Goal: Task Accomplishment & Management: Complete application form

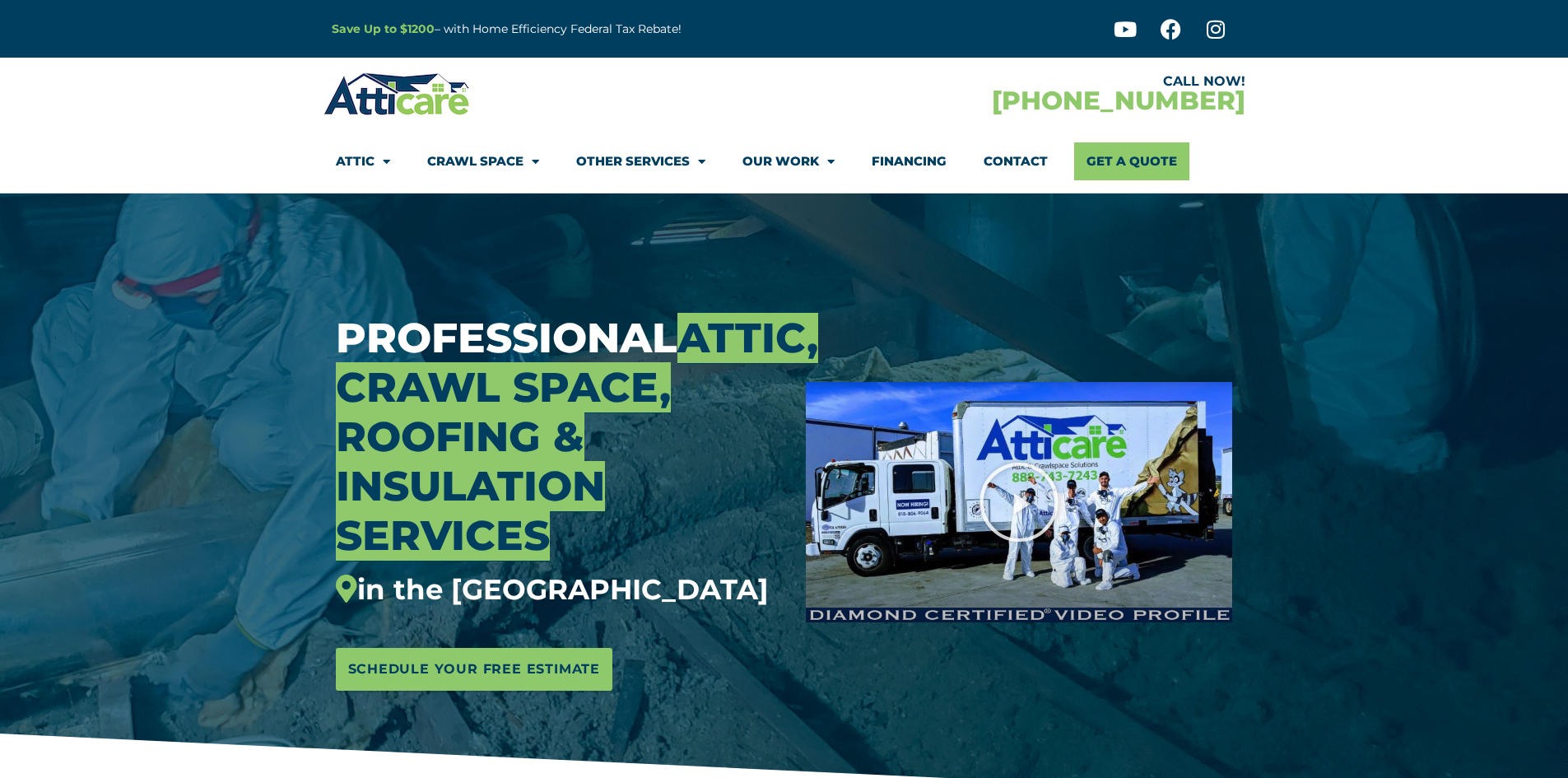
click at [501, 163] on link "Crawl Space" at bounding box center [482, 160] width 112 height 38
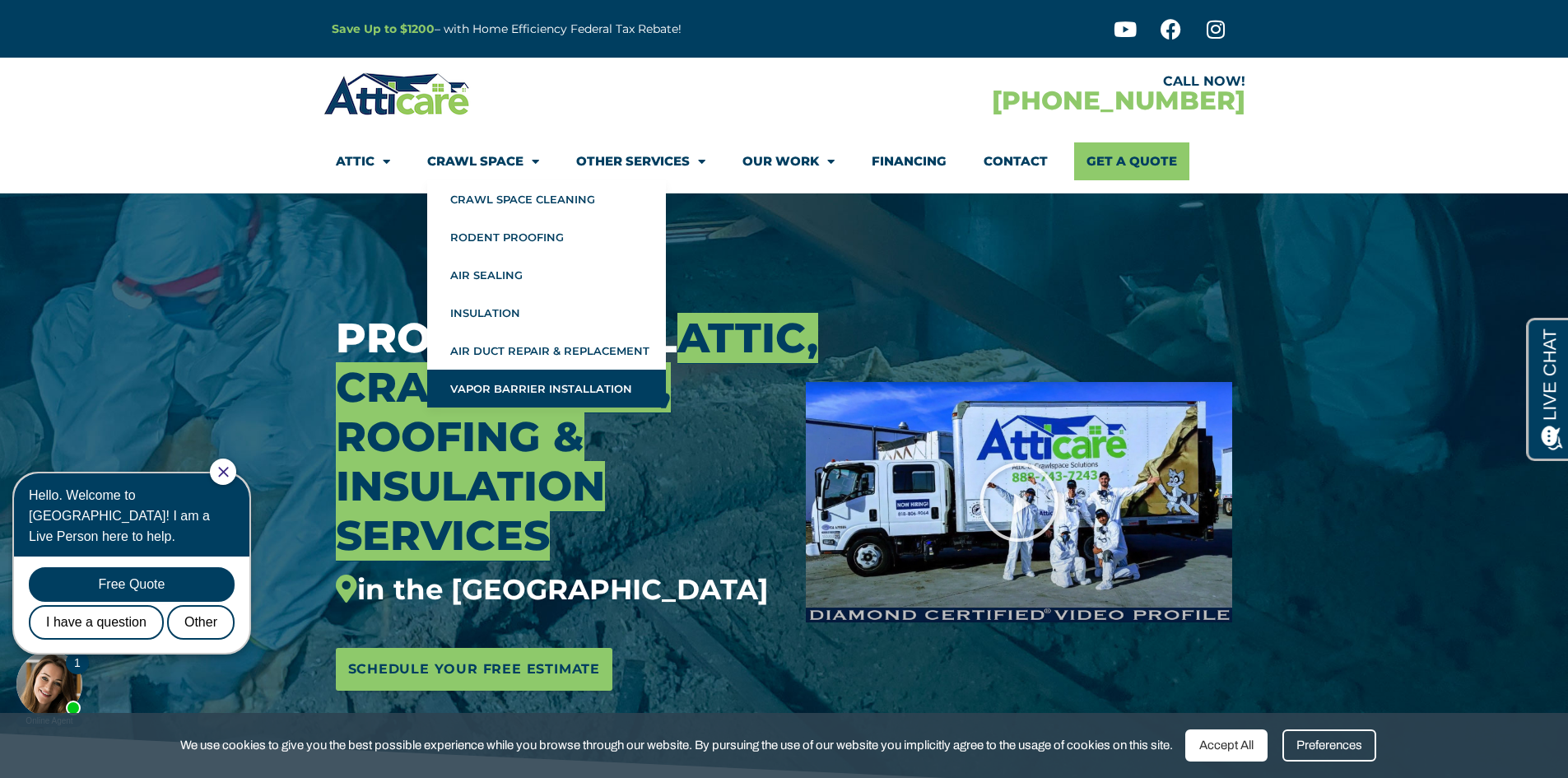
click at [490, 381] on link "Vapor Barrier Installation" at bounding box center [546, 388] width 239 height 38
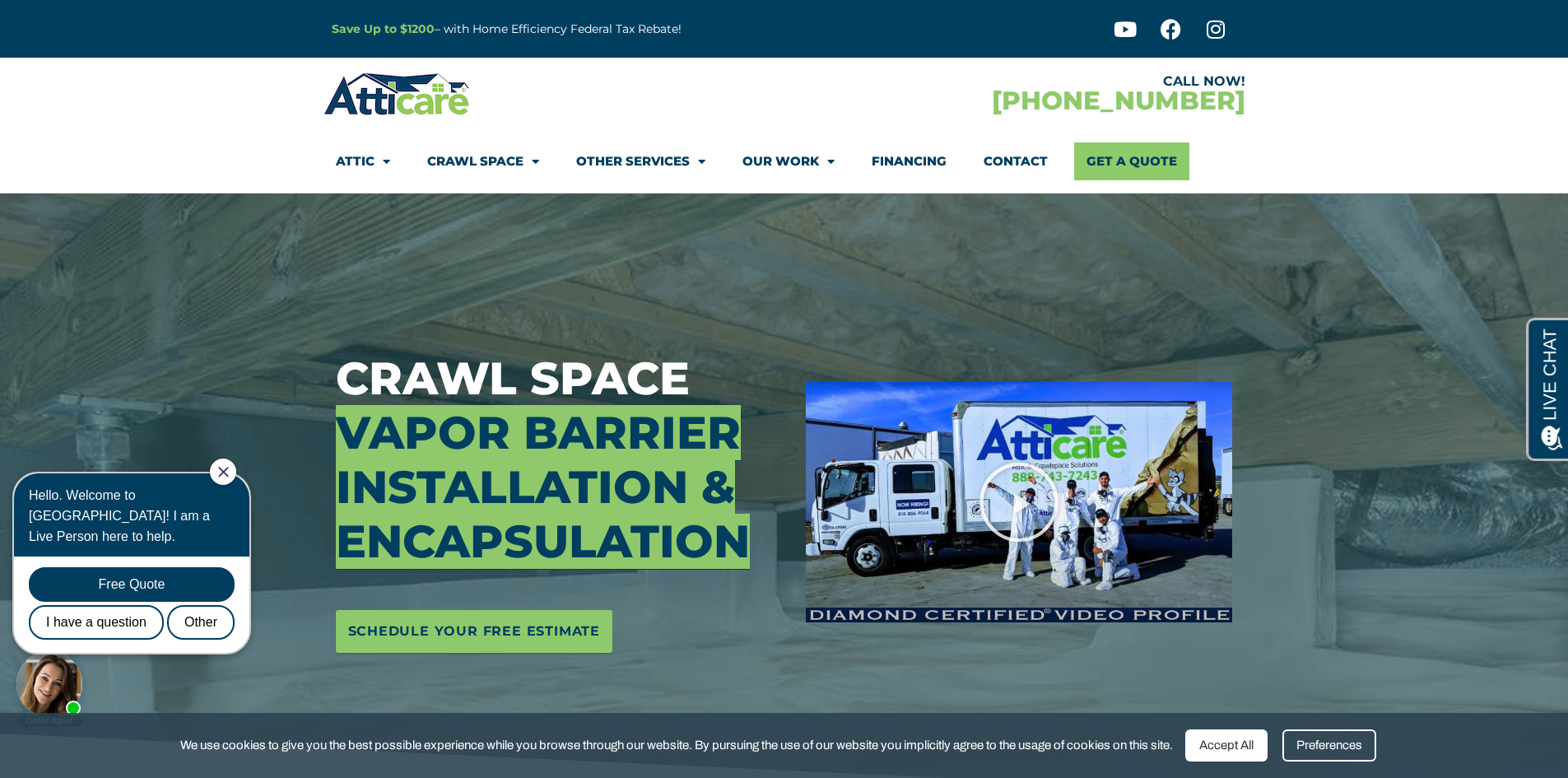
click at [229, 469] on icon "Close Chat" at bounding box center [224, 471] width 11 height 11
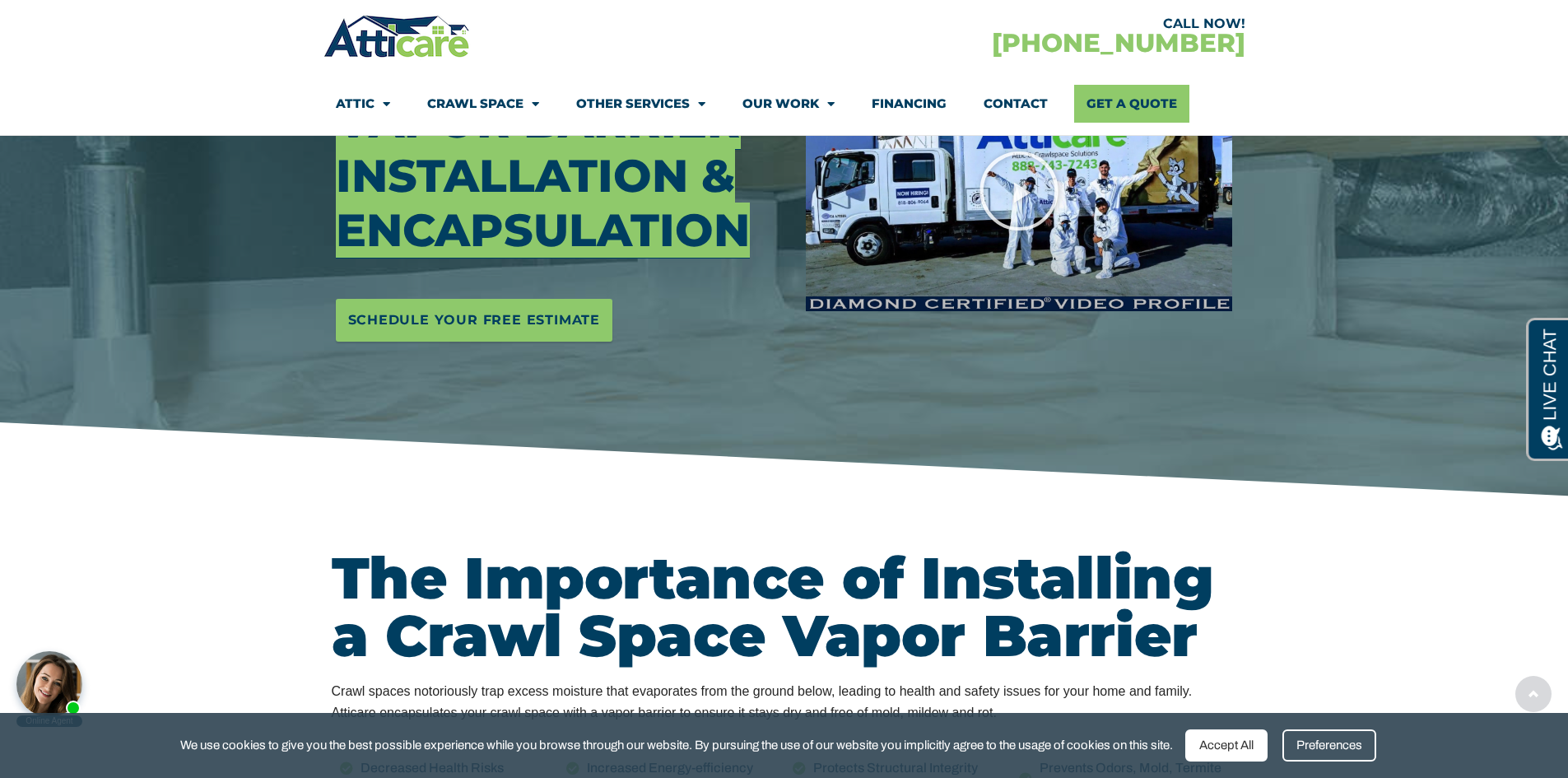
scroll to position [329, 0]
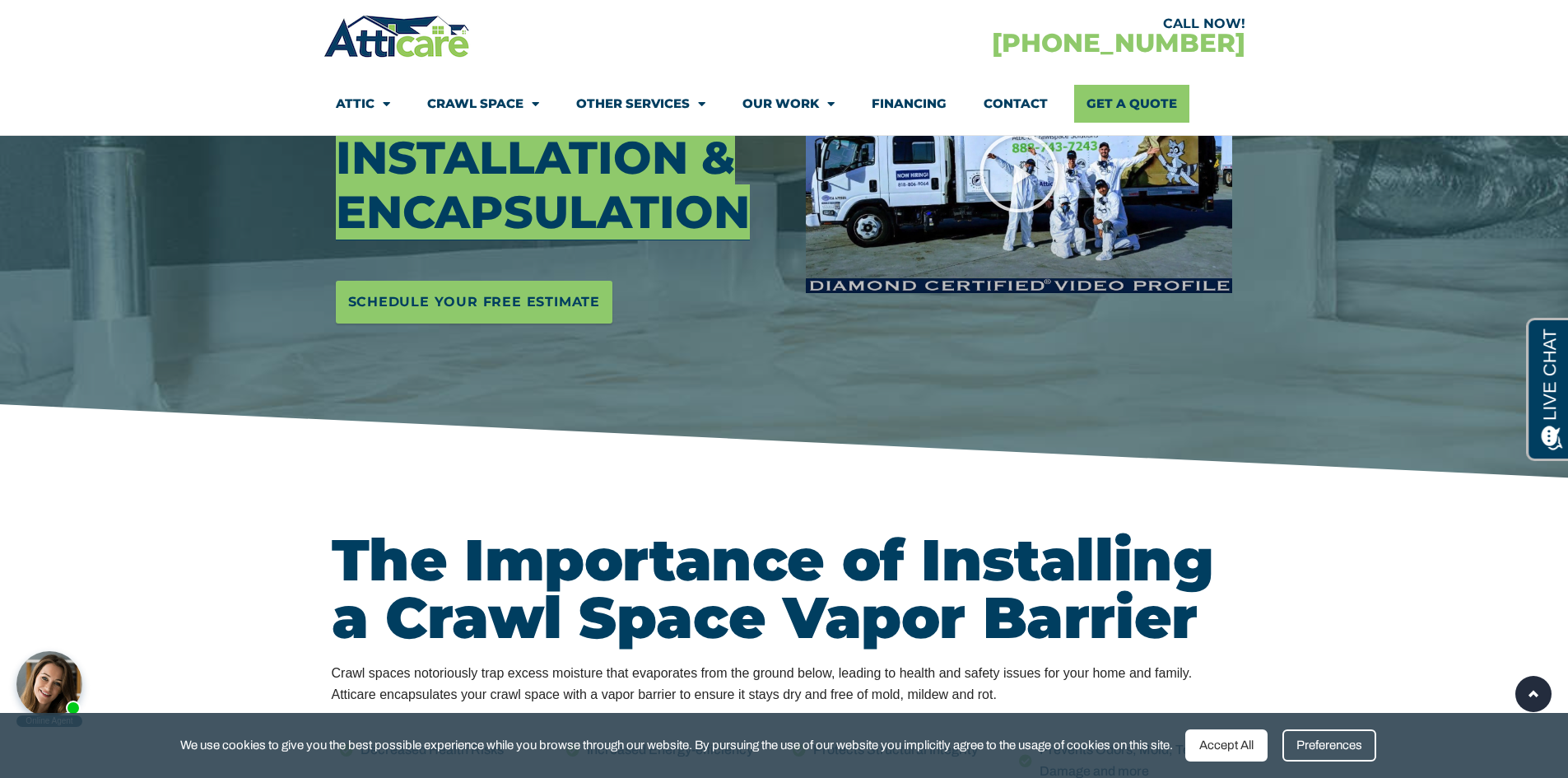
click at [1232, 747] on div "Accept All" at bounding box center [1227, 745] width 82 height 32
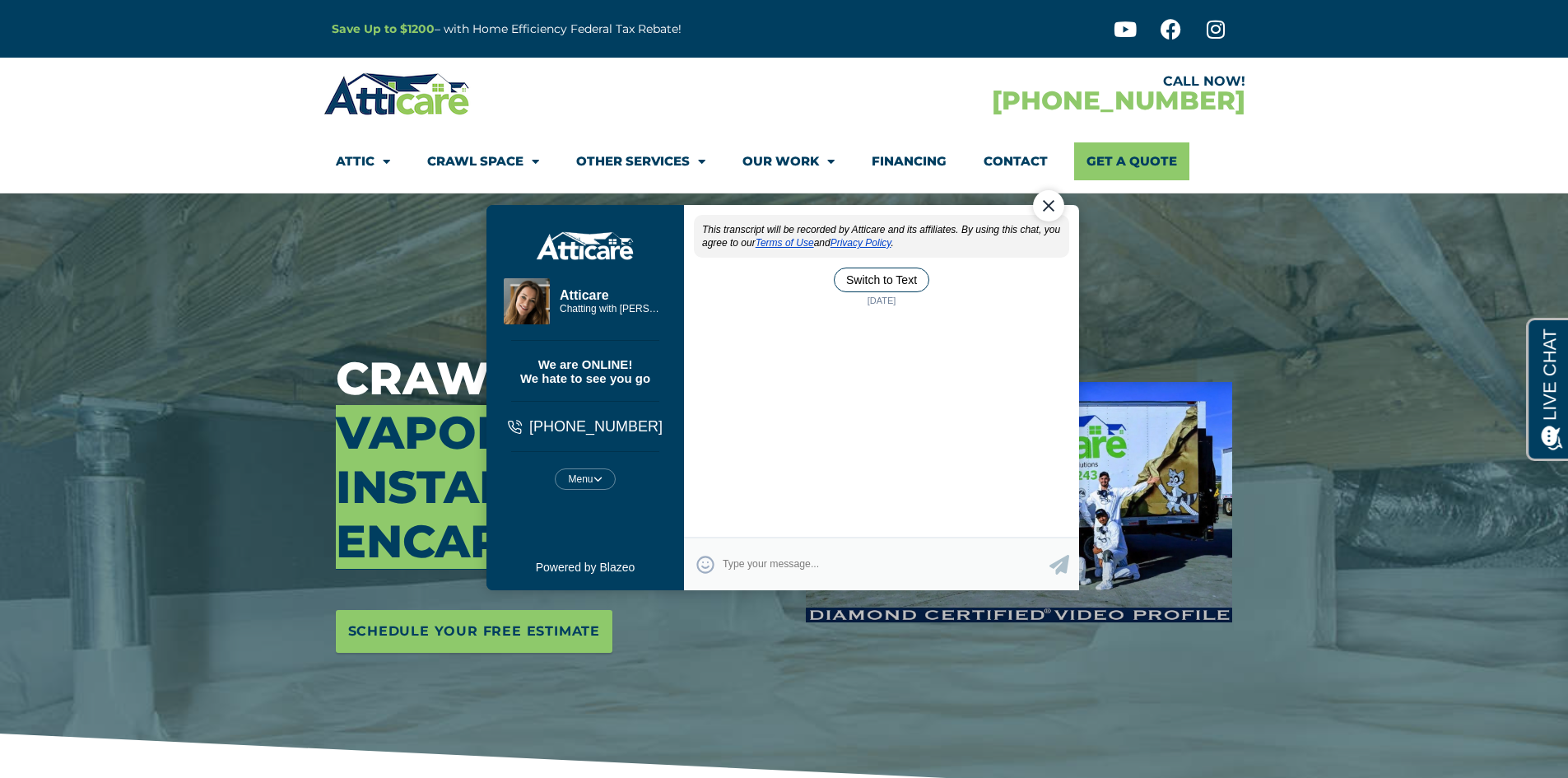
scroll to position [0, 0]
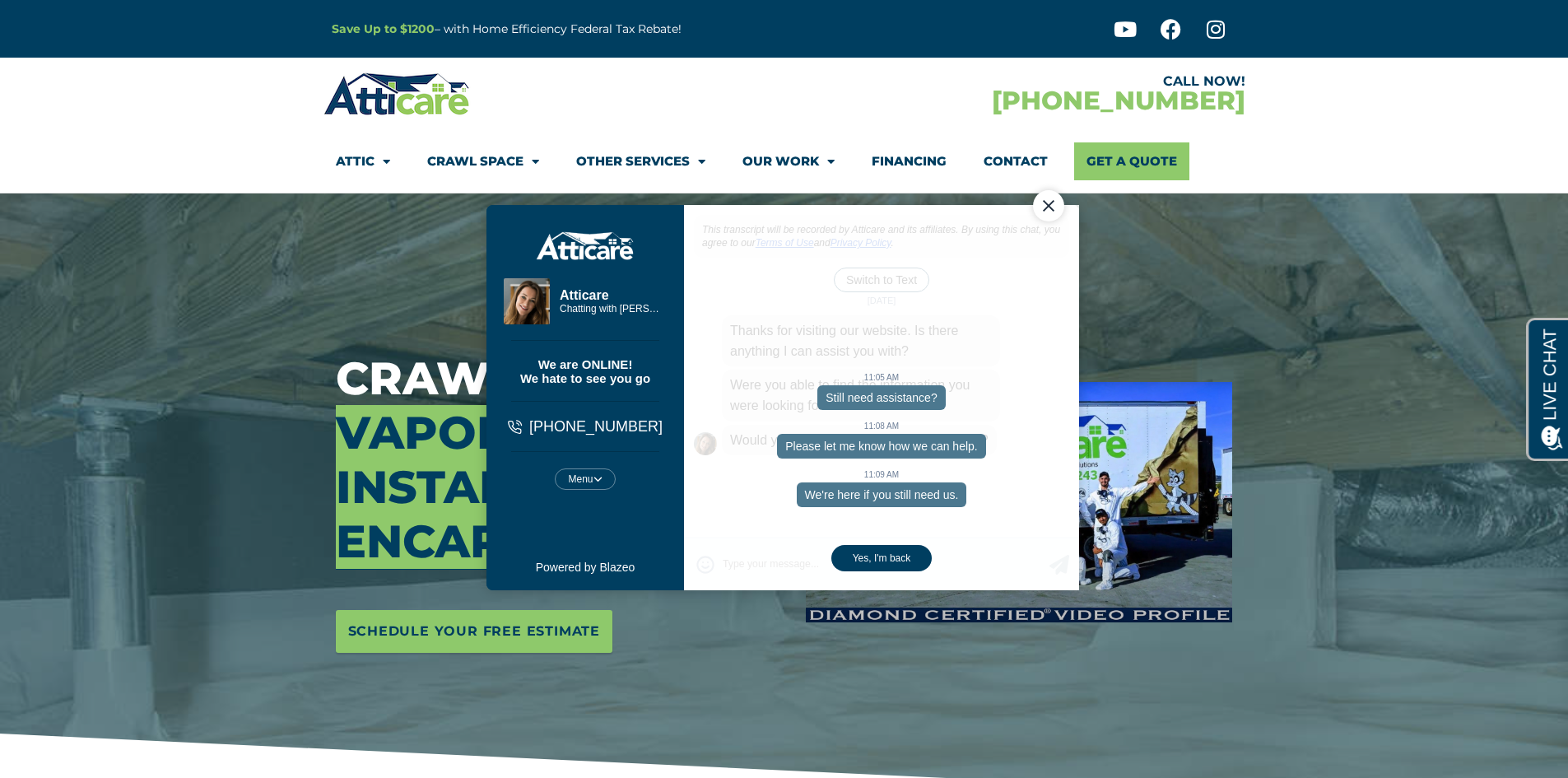
click at [1041, 209] on div "Close Chat" at bounding box center [1048, 204] width 31 height 31
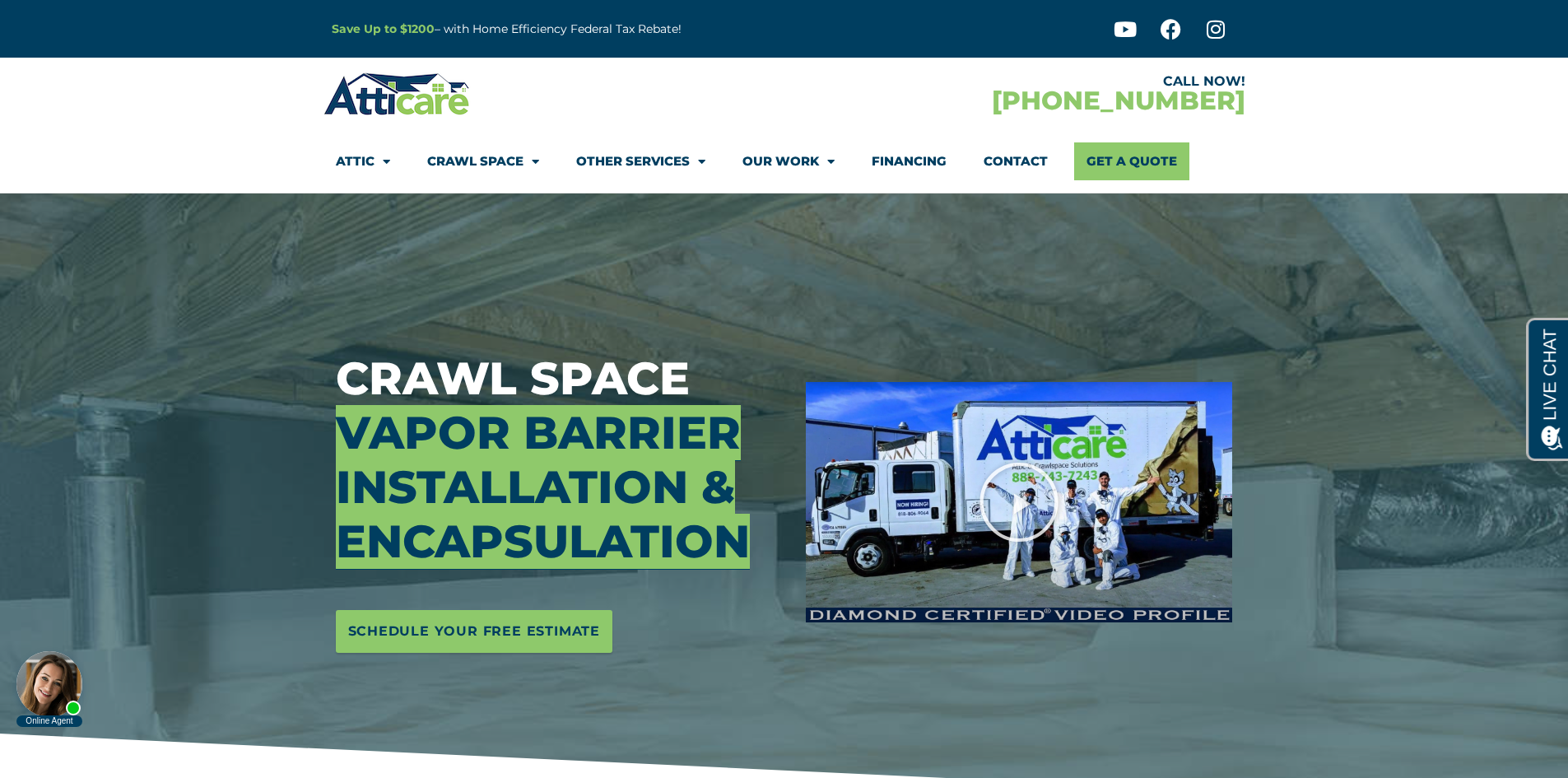
click at [1015, 143] on link "Contact" at bounding box center [1016, 160] width 64 height 38
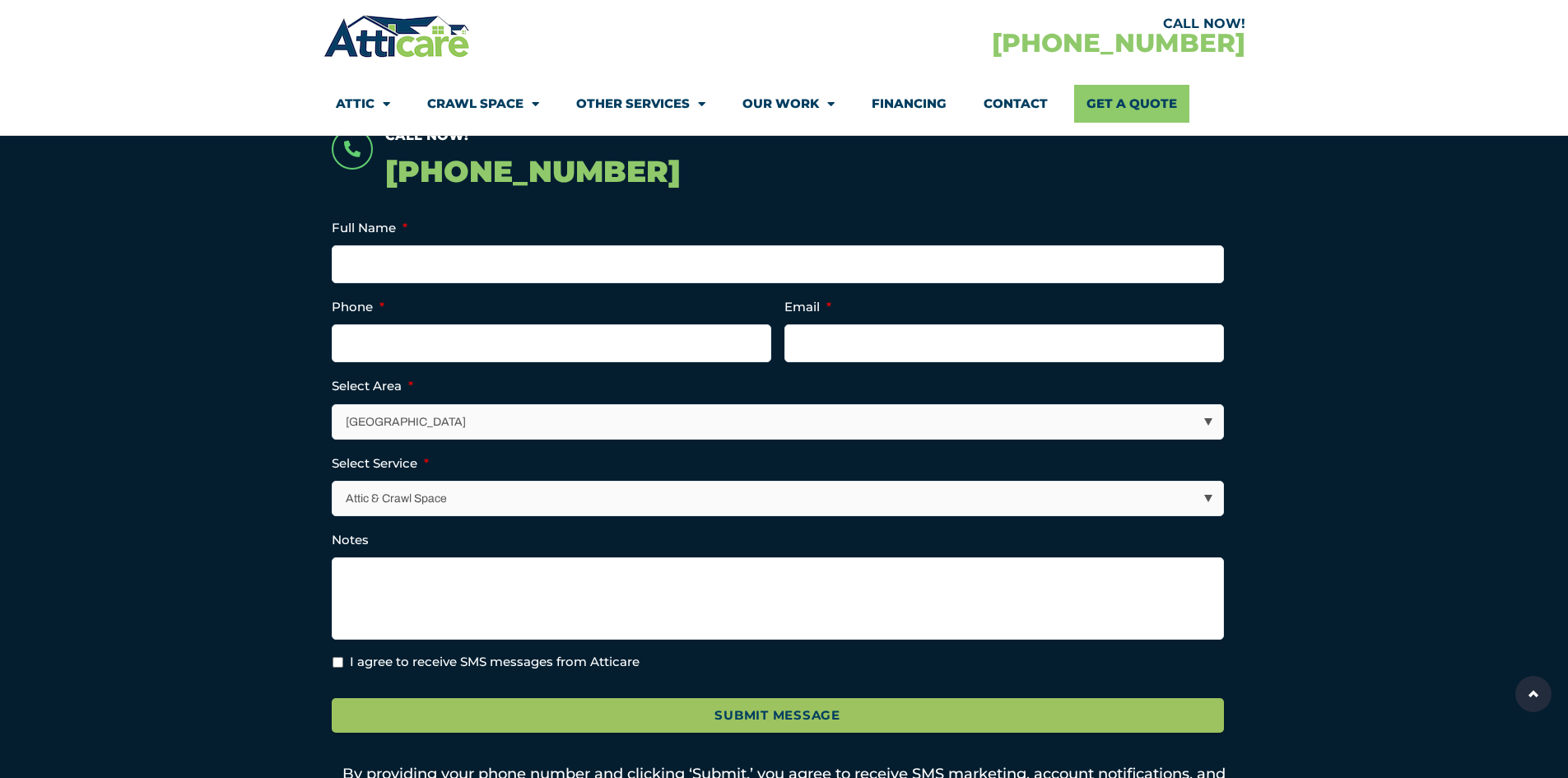
scroll to position [412, 0]
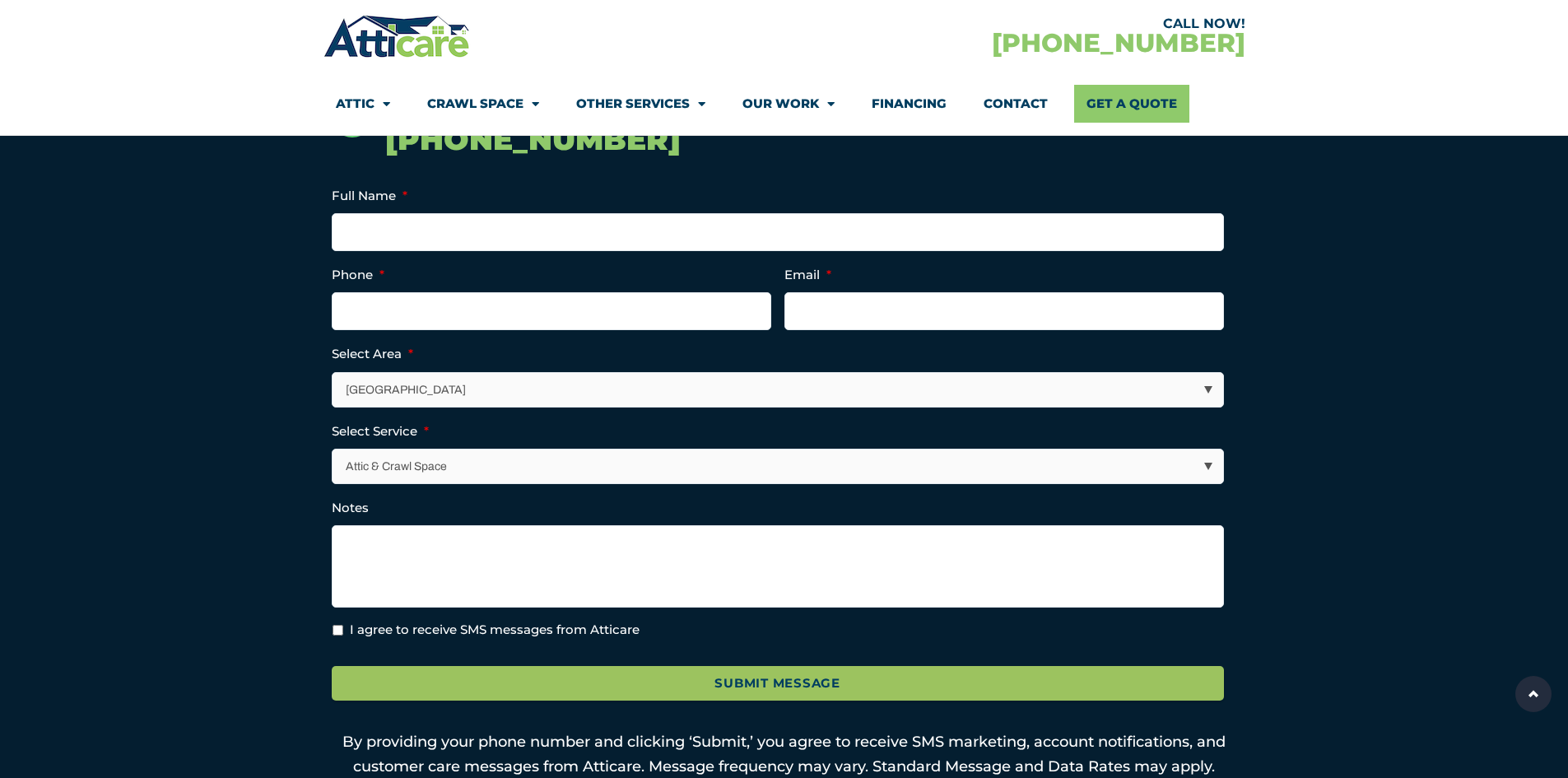
click at [1196, 388] on select "Los Angeles Area San Francisco Bay Area New Jersey / New York Area Other Areas" at bounding box center [778, 390] width 891 height 34
select select "[GEOGRAPHIC_DATA]"
click at [333, 373] on select "Los Angeles Area San Francisco Bay Area New Jersey / New York Area Other Areas" at bounding box center [778, 390] width 891 height 34
click at [645, 472] on select "Attic & Crawl Space Insulation Roofing Solar Energy Other Services" at bounding box center [778, 466] width 891 height 34
click at [333, 449] on select "Attic & Crawl Space Insulation Roofing Solar Energy Other Services" at bounding box center [778, 466] width 891 height 34
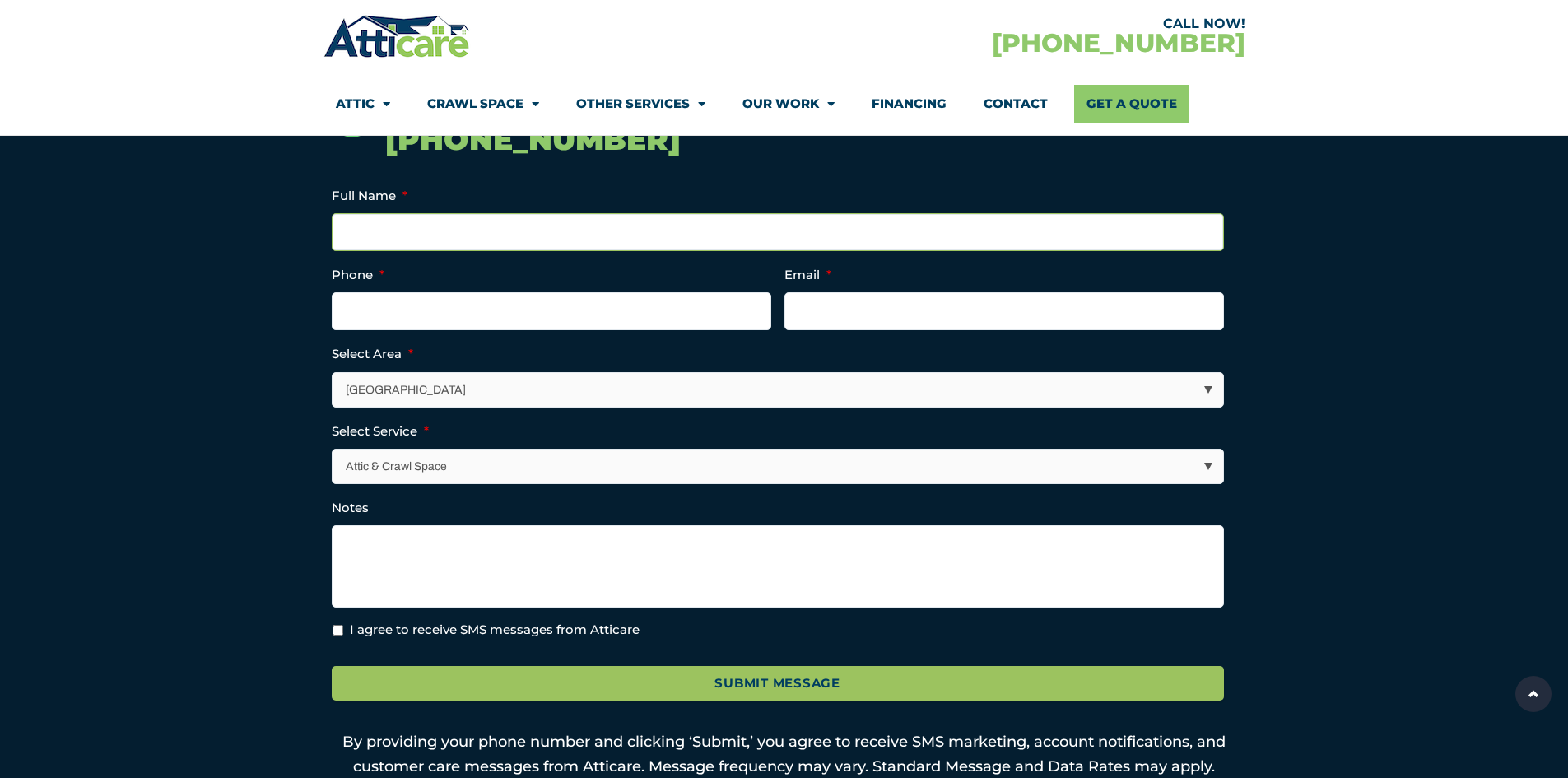
click at [491, 224] on input "Full Name *" at bounding box center [778, 232] width 892 height 38
type input "Peter Bryan"
type input "(415) 320-4016"
type input "peterebryan@gmail.com"
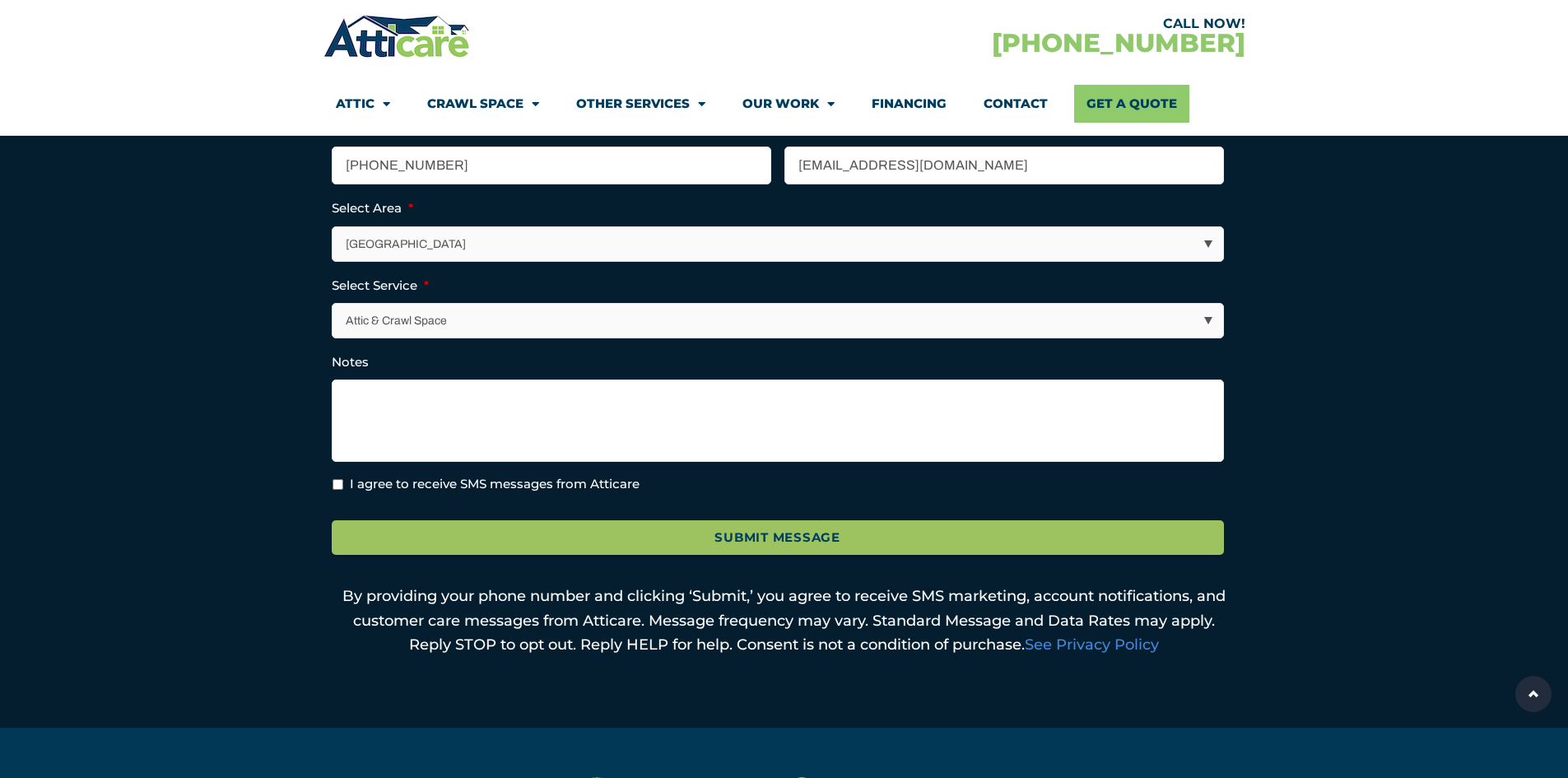
scroll to position [576, 0]
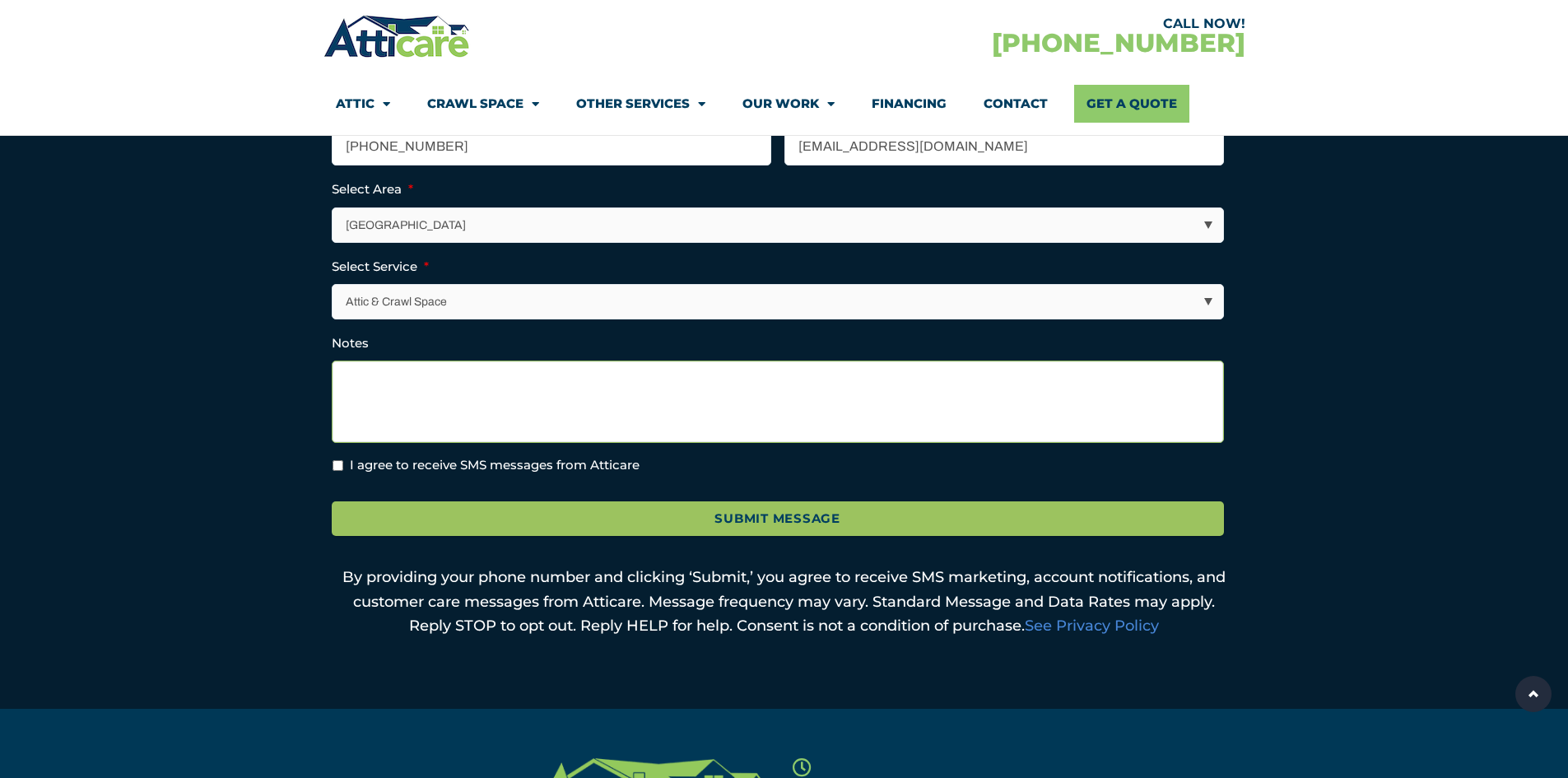
click at [402, 376] on textarea "Notes" at bounding box center [778, 402] width 892 height 82
click at [629, 377] on textarea "I am looking to have my crawl space (a) cleaned, sealed, vapor barrier installe…" at bounding box center [778, 402] width 892 height 82
drag, startPoint x: 696, startPoint y: 380, endPoint x: 971, endPoint y: 376, distance: 275.0
click at [971, 376] on textarea "I am looking to have my crawl space (a) cleaned, (b) sealed, vapor barrier inst…" at bounding box center [778, 402] width 892 height 82
click at [764, 383] on textarea "I am looking to have my crawl space (a) cleaned and (b) sealed and then install…" at bounding box center [778, 402] width 892 height 82
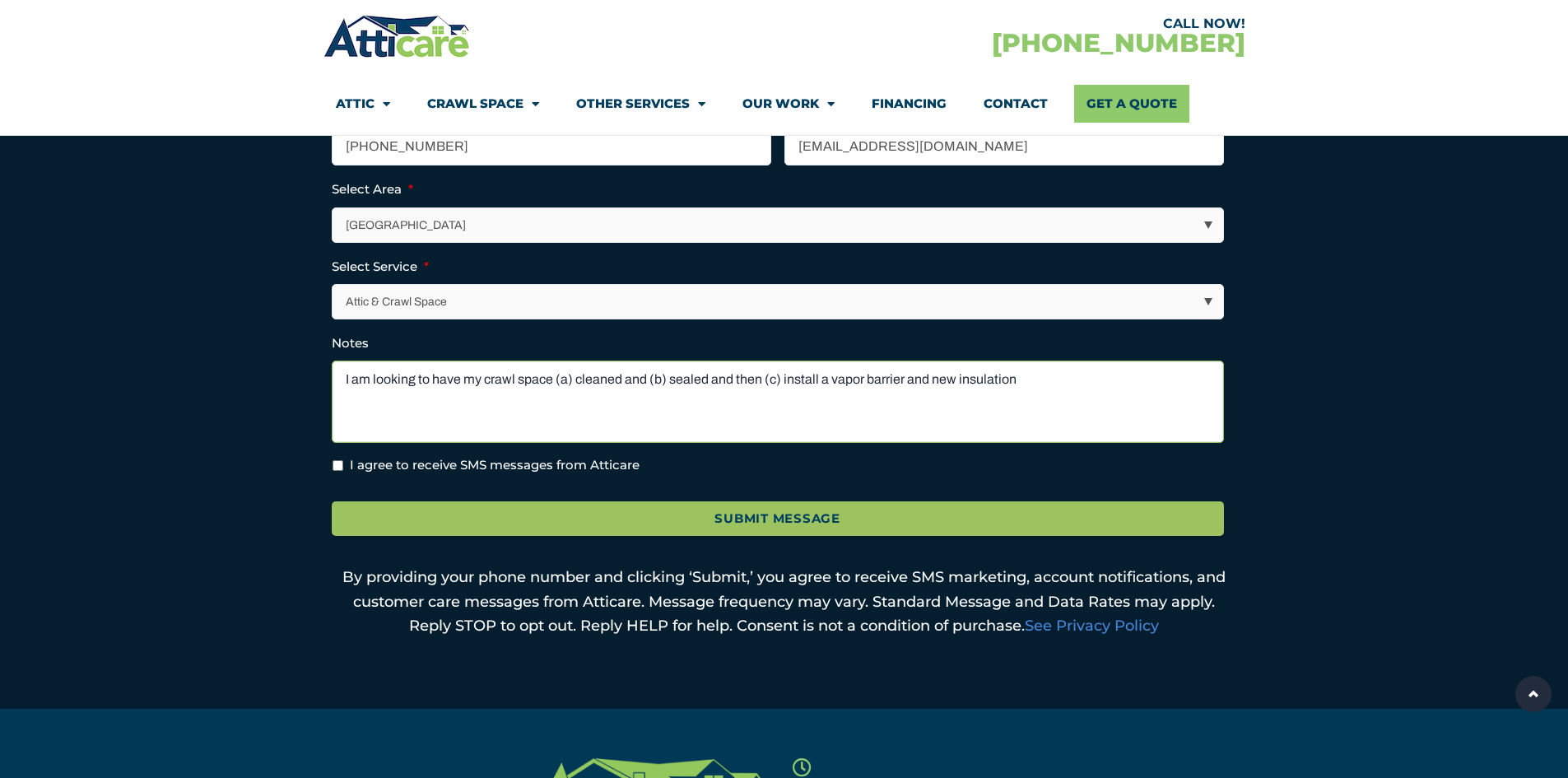
click at [1031, 384] on textarea "I am looking to have my crawl space (a) cleaned and (b) sealed and then (c) ins…" at bounding box center [778, 402] width 892 height 82
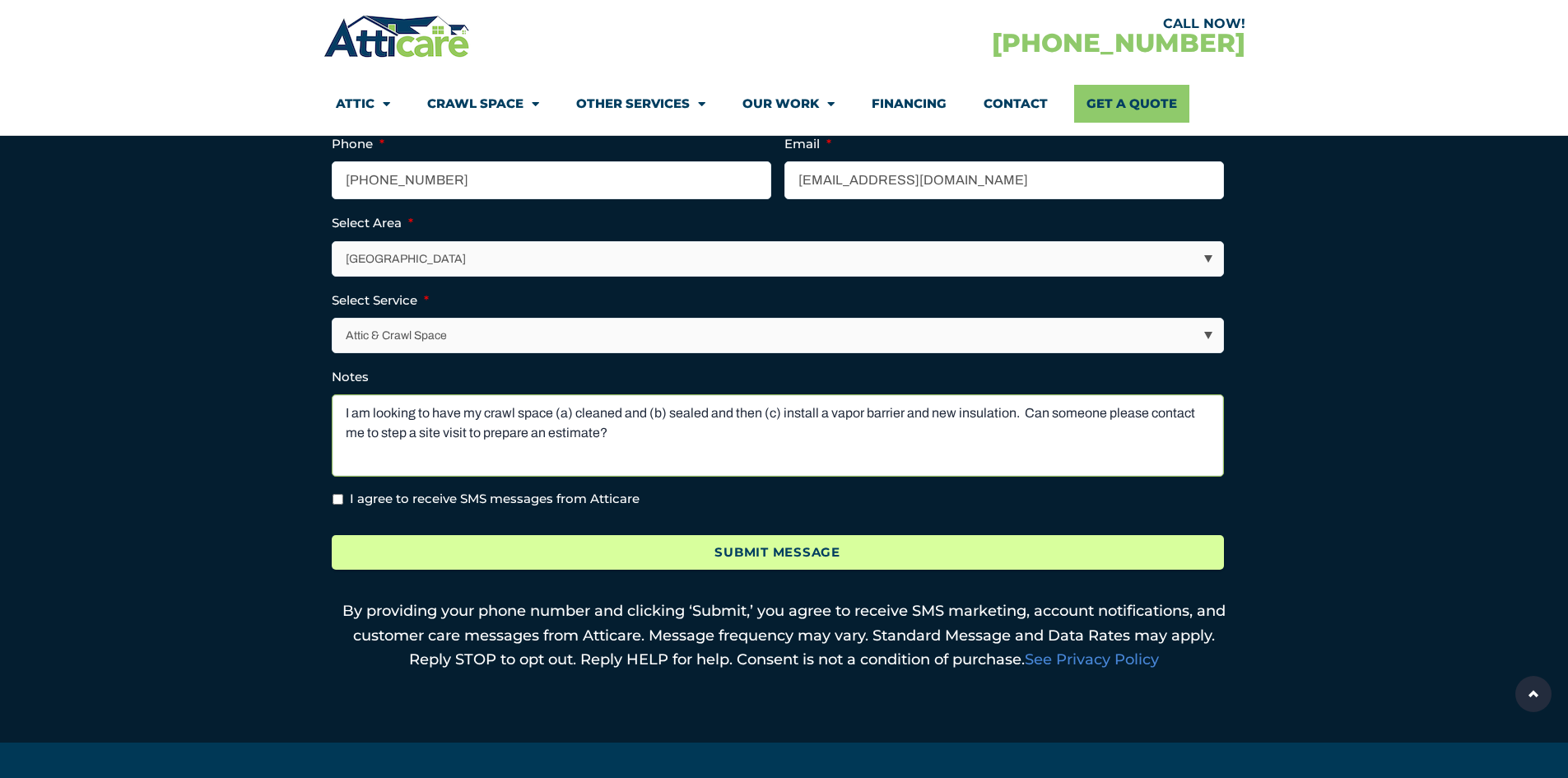
scroll to position [527, 0]
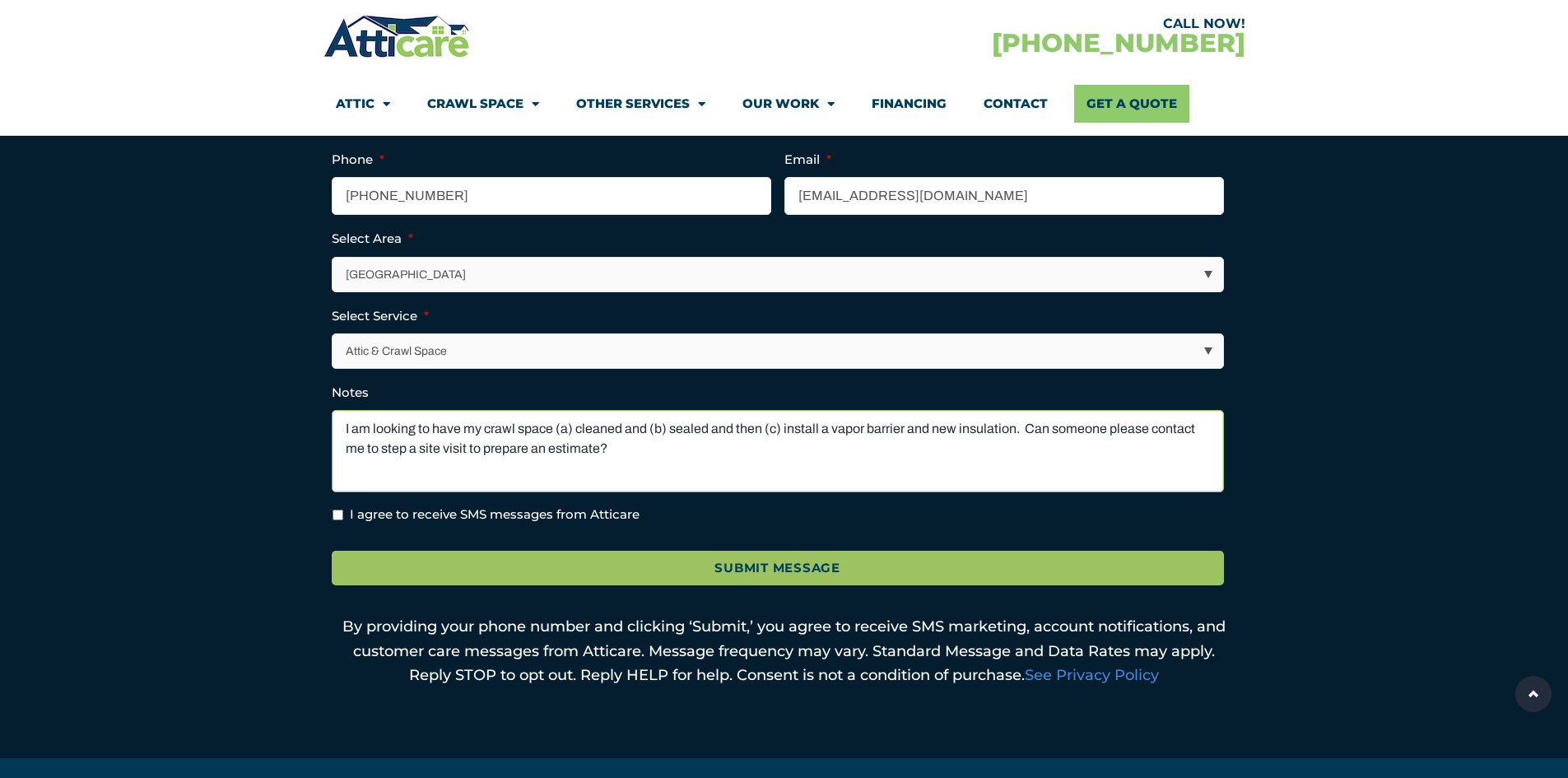
type textarea "I am looking to have my crawl space (a) cleaned and (b) sealed and then (c) ins…"
click at [338, 516] on input "I agree to receive SMS messages from Atticare" at bounding box center [338, 514] width 11 height 11
checkbox input "true"
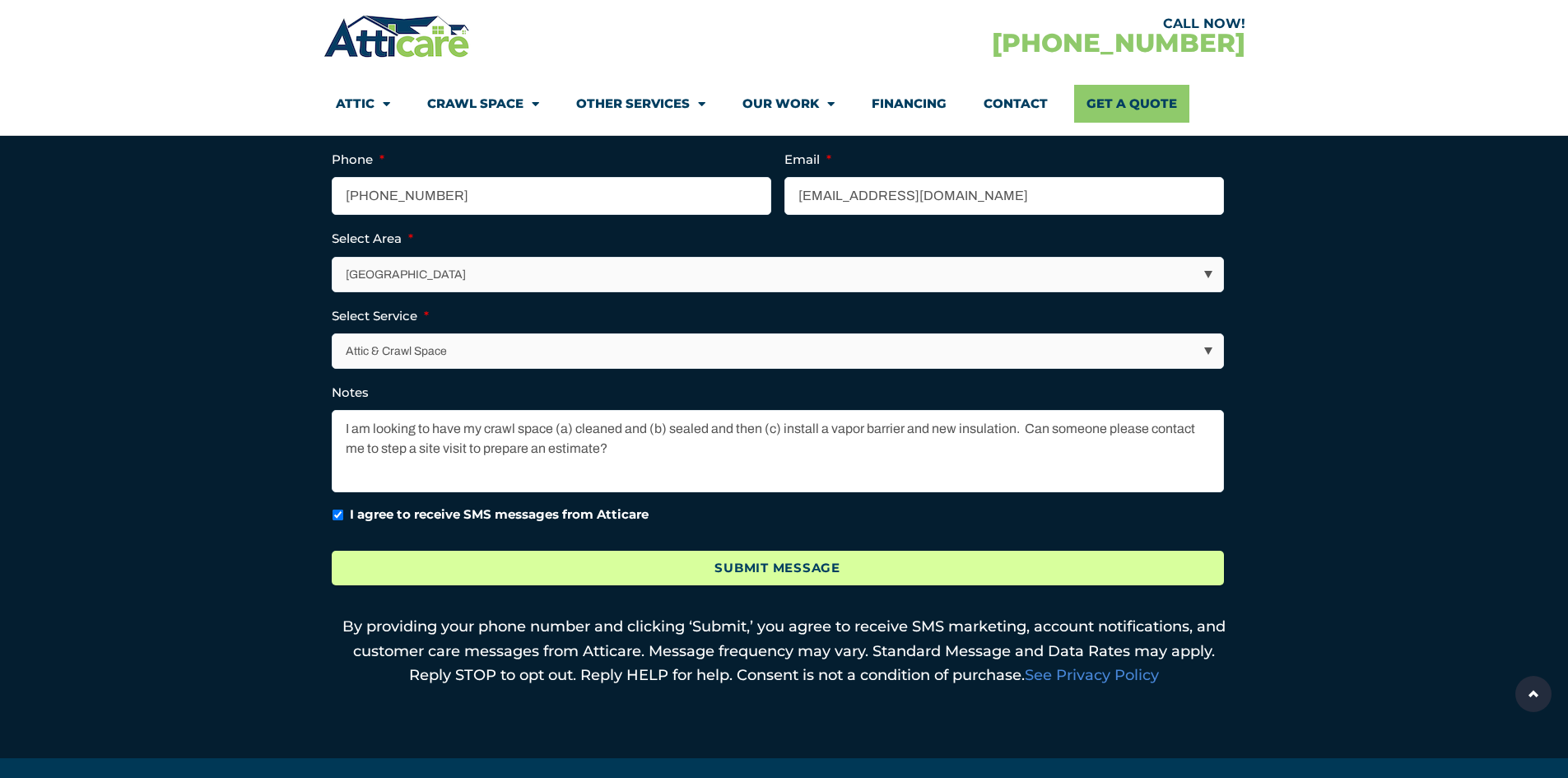
click at [776, 573] on input "Submit Message" at bounding box center [778, 568] width 892 height 35
click at [777, 567] on input "Submit Message" at bounding box center [778, 568] width 892 height 35
